Goal: Find specific page/section: Find specific page/section

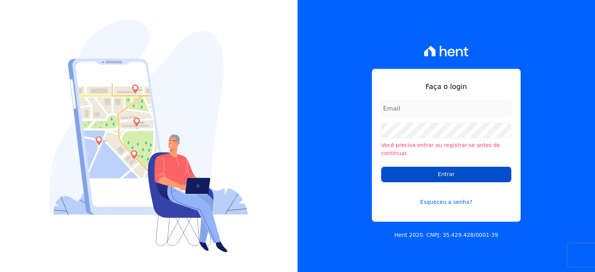
type input "[PERSON_NAME][EMAIL_ADDRESS][PERSON_NAME][DOMAIN_NAME]"
click at [434, 173] on input "Entrar" at bounding box center [446, 175] width 130 height 16
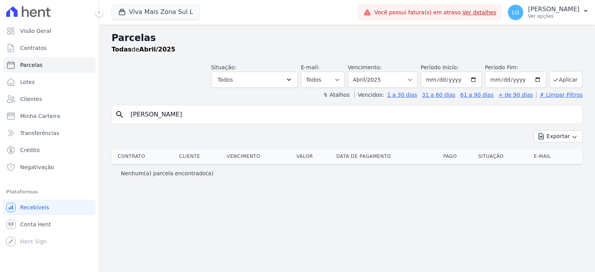
select select
click at [155, 14] on button "Viva Mais Zona Sul L" at bounding box center [156, 12] width 88 height 15
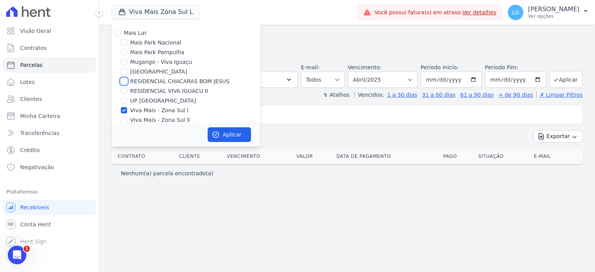
click at [124, 81] on input "RESIDENCIAL CHACARAS BOM JESUS" at bounding box center [124, 81] width 6 height 6
checkbox input "true"
click at [124, 110] on input "Viva Mais - Zona Sul l" at bounding box center [124, 110] width 6 height 6
checkbox input "false"
drag, startPoint x: 237, startPoint y: 136, endPoint x: 226, endPoint y: 123, distance: 17.0
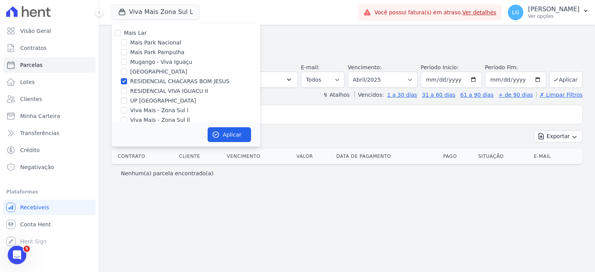
click at [236, 136] on button "Aplicar" at bounding box center [229, 134] width 43 height 15
select select
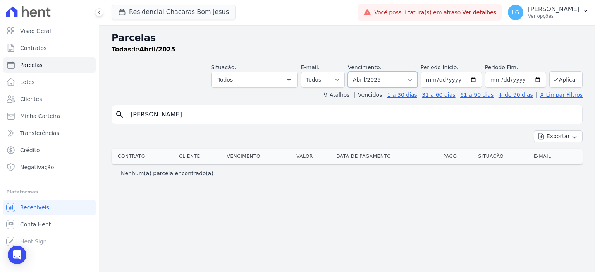
click at [418, 78] on select "Filtrar por período ──────── Todos os meses Novembro/2024 Dezembro/2024 Janeiro…" at bounding box center [383, 80] width 70 height 16
select select "10/2025"
click at [360, 72] on select "Filtrar por período ──────── Todos os meses Novembro/2024 Dezembro/2024 Janeiro…" at bounding box center [383, 80] width 70 height 16
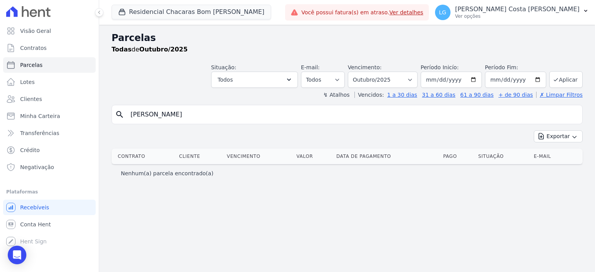
select select
drag, startPoint x: 198, startPoint y: 112, endPoint x: 79, endPoint y: 109, distance: 119.0
click at [79, 109] on div "Visão Geral Contratos [GEOGRAPHIC_DATA] Lotes Clientes Minha Carteira Transferê…" at bounding box center [297, 136] width 595 height 272
paste input "DEBORA VITORIA RODRIGU"
type input "DEBORA VITORIA RODRIGUES"
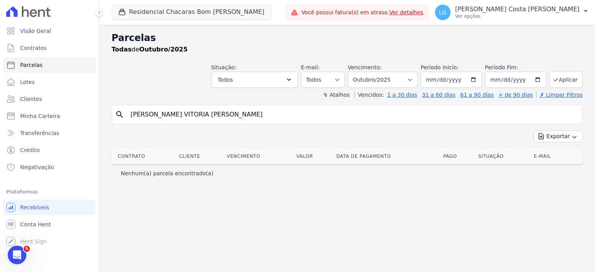
select select
click at [215, 271] on div "Parcelas Todas de Outubro/2025 Situação: Agendado Em Aberto Pago Processando Ca…" at bounding box center [347, 149] width 496 height 248
drag, startPoint x: 178, startPoint y: 116, endPoint x: 256, endPoint y: 116, distance: 77.9
click at [256, 116] on input "DEBORA VITORIA RODRIGUES" at bounding box center [352, 115] width 453 height 16
type input "DEBORA VITORIA"
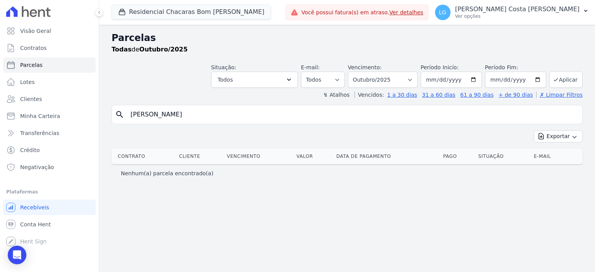
select select
click at [255, 116] on input "DEBORA VITORIA" at bounding box center [352, 115] width 453 height 16
click at [338, 128] on div "search DEBORA VITORIA Exportar Exportar PDF Exportar CSV Contrato Cliente Venci…" at bounding box center [347, 143] width 471 height 77
drag, startPoint x: 241, startPoint y: 110, endPoint x: 54, endPoint y: 108, distance: 187.2
click at [54, 108] on div "Visão Geral Contratos [GEOGRAPHIC_DATA] Lotes Clientes Minha Carteira Transferê…" at bounding box center [297, 136] width 595 height 272
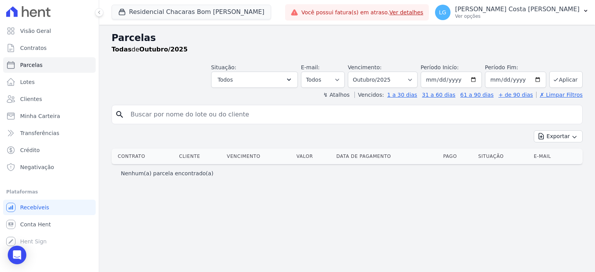
select select
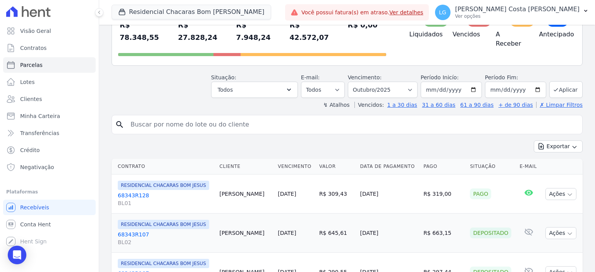
scroll to position [78, 0]
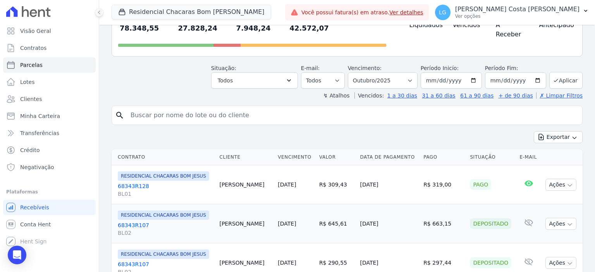
click at [255, 108] on input "search" at bounding box center [352, 116] width 453 height 16
type input "debor"
select select
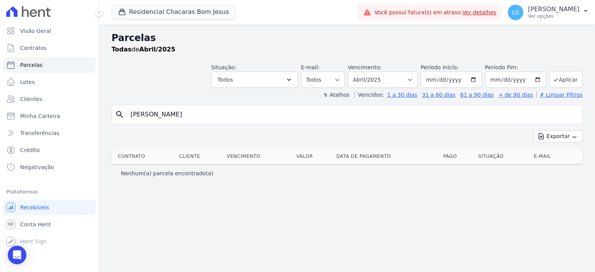
select select
drag, startPoint x: 273, startPoint y: 117, endPoint x: 72, endPoint y: 110, distance: 201.3
click at [72, 110] on div "Visão Geral Contratos [GEOGRAPHIC_DATA] Lotes Clientes Minha Carteira Transferê…" at bounding box center [297, 136] width 595 height 272
paste input "[PERSON_NAME]"
type input "[PERSON_NAME]"
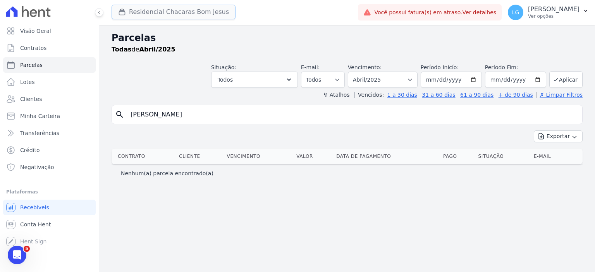
click at [180, 9] on button "Residencial Chacaras Bom Jesus" at bounding box center [174, 12] width 124 height 15
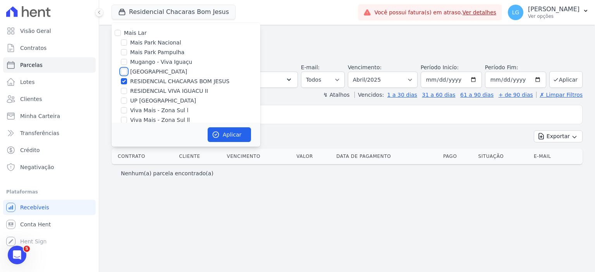
click at [126, 71] on input "[GEOGRAPHIC_DATA]" at bounding box center [124, 72] width 6 height 6
checkbox input "true"
click at [124, 80] on input "RESIDENCIAL CHACARAS BOM JESUS" at bounding box center [124, 81] width 6 height 6
checkbox input "false"
click at [238, 136] on button "Aplicar" at bounding box center [229, 134] width 43 height 15
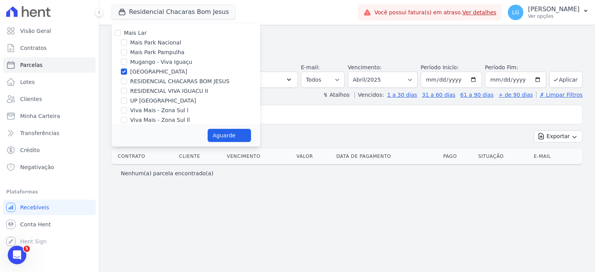
select select
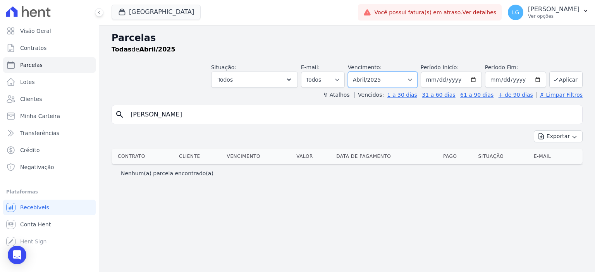
click at [418, 76] on select "Filtrar por período ──────── Todos os meses Fevereiro/2025 Março/2025 Abril/202…" at bounding box center [383, 80] width 70 height 16
select select "10/2025"
click at [360, 72] on select "Filtrar por período ──────── Todos os meses Fevereiro/2025 Março/2025 Abril/202…" at bounding box center [383, 80] width 70 height 16
select select
drag, startPoint x: 207, startPoint y: 111, endPoint x: 78, endPoint y: 115, distance: 129.1
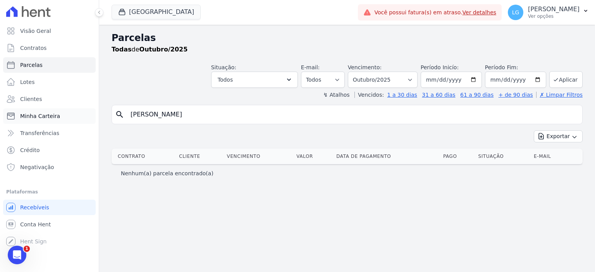
click at [78, 115] on div "Visão Geral Contratos [GEOGRAPHIC_DATA] Lotes Clientes Minha Carteira Transferê…" at bounding box center [297, 136] width 595 height 272
paste input "[PERSON_NAME]"
type input "[PERSON_NAME]"
select select
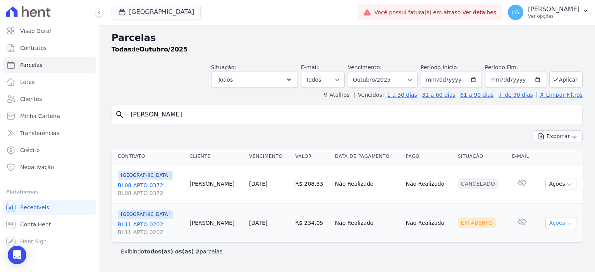
click at [559, 220] on button "Ações" at bounding box center [561, 223] width 31 height 12
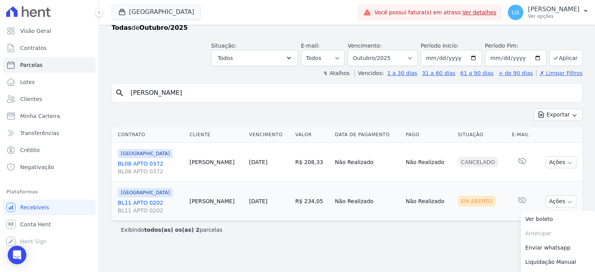
scroll to position [34, 0]
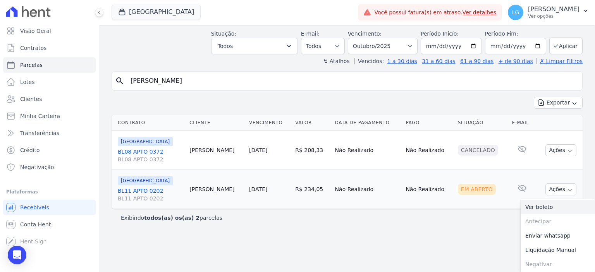
click at [531, 203] on link "Ver boleto" at bounding box center [558, 207] width 74 height 14
click at [173, 15] on button "[GEOGRAPHIC_DATA]" at bounding box center [156, 12] width 89 height 15
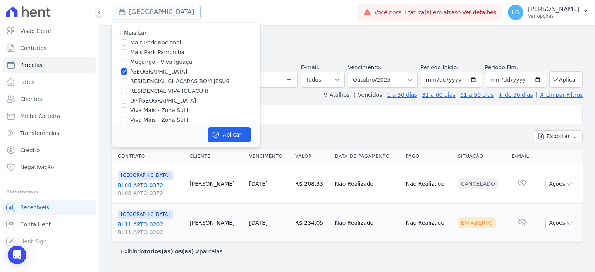
scroll to position [0, 0]
click at [122, 90] on input "RESIDENCIAL VIVA IGUACU II" at bounding box center [124, 91] width 6 height 6
checkbox input "true"
click at [123, 71] on input "[GEOGRAPHIC_DATA]" at bounding box center [124, 72] width 6 height 6
checkbox input "false"
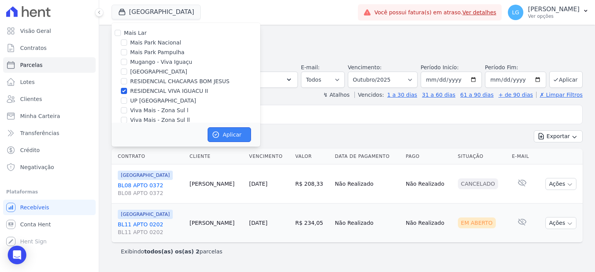
click at [234, 137] on button "Aplicar" at bounding box center [229, 134] width 43 height 15
select select
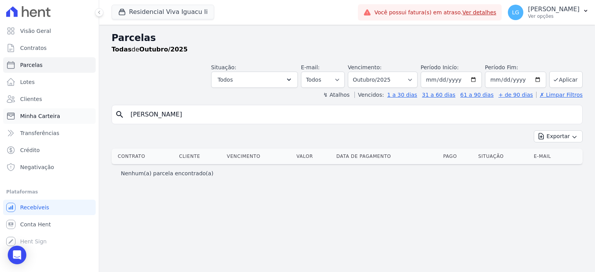
drag, startPoint x: 266, startPoint y: 120, endPoint x: 57, endPoint y: 114, distance: 208.6
click at [57, 115] on div "Visão Geral Contratos [GEOGRAPHIC_DATA] Lotes Clientes Minha Carteira Transferê…" at bounding box center [297, 136] width 595 height 272
paste input "[PERSON_NAME]"
type input "[PERSON_NAME]"
select select
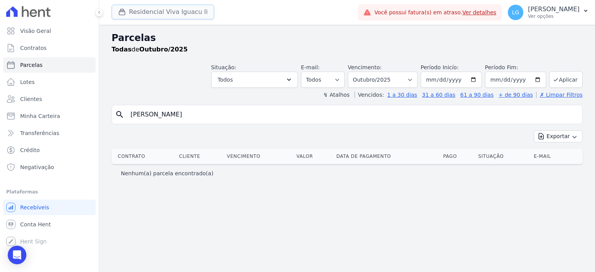
click at [147, 8] on button "Residencial Viva Iguacu Ii" at bounding box center [163, 12] width 103 height 15
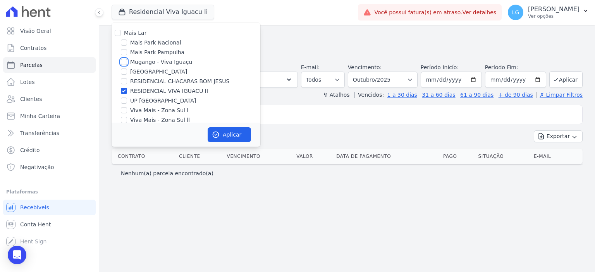
click at [125, 62] on input "Mugango - Viva Iguaçu" at bounding box center [124, 62] width 6 height 6
checkbox input "true"
click at [123, 94] on input "RESIDENCIAL VIVA IGUACU II" at bounding box center [124, 91] width 6 height 6
checkbox input "false"
click at [234, 136] on button "Aplicar" at bounding box center [229, 134] width 43 height 15
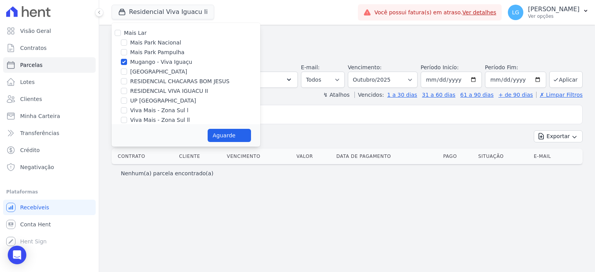
select select
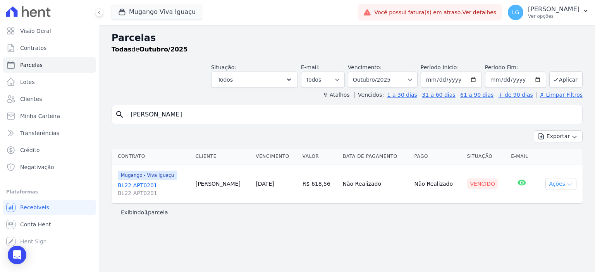
click at [574, 186] on button "Ações" at bounding box center [561, 184] width 31 height 12
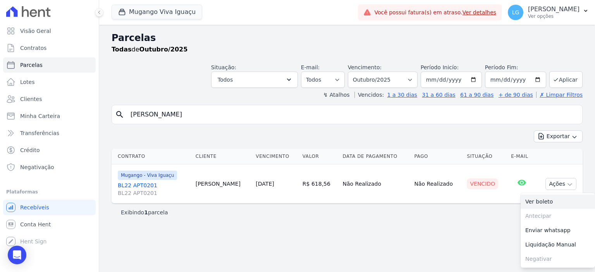
click at [543, 198] on link "Ver boleto" at bounding box center [558, 202] width 74 height 14
